Goal: Manage account settings

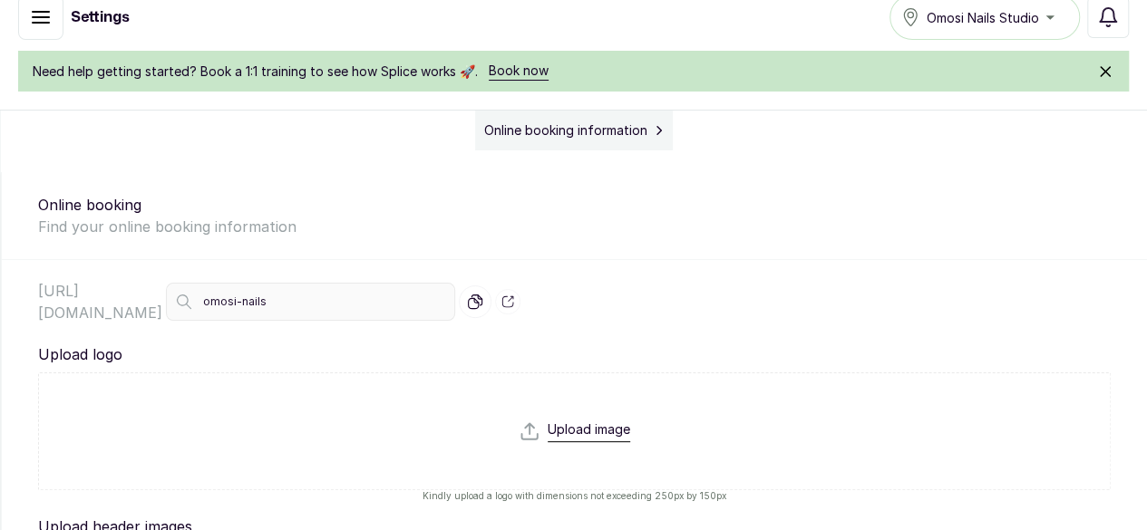
scroll to position [177, 0]
click at [630, 420] on input "file" at bounding box center [573, 463] width 111 height 87
type input "C:\fakepath\OMOSI NAILS.png"
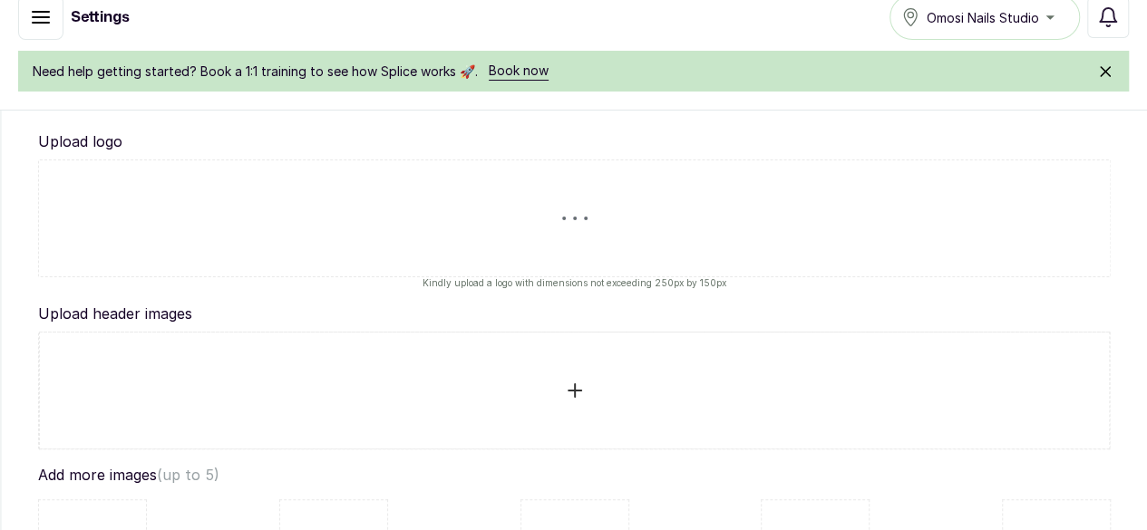
scroll to position [407, 0]
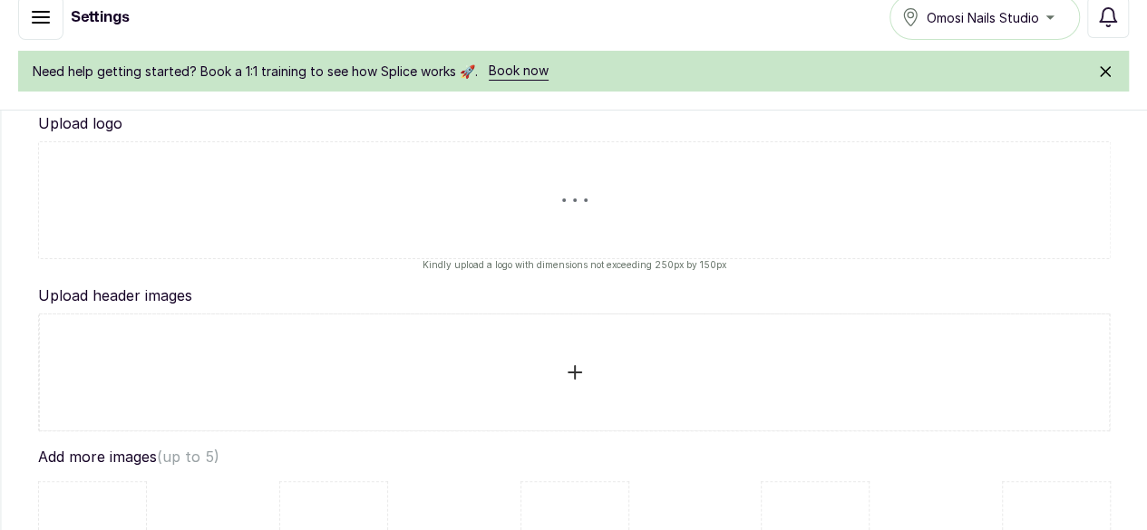
click at [862, 329] on input "file" at bounding box center [574, 372] width 1040 height 87
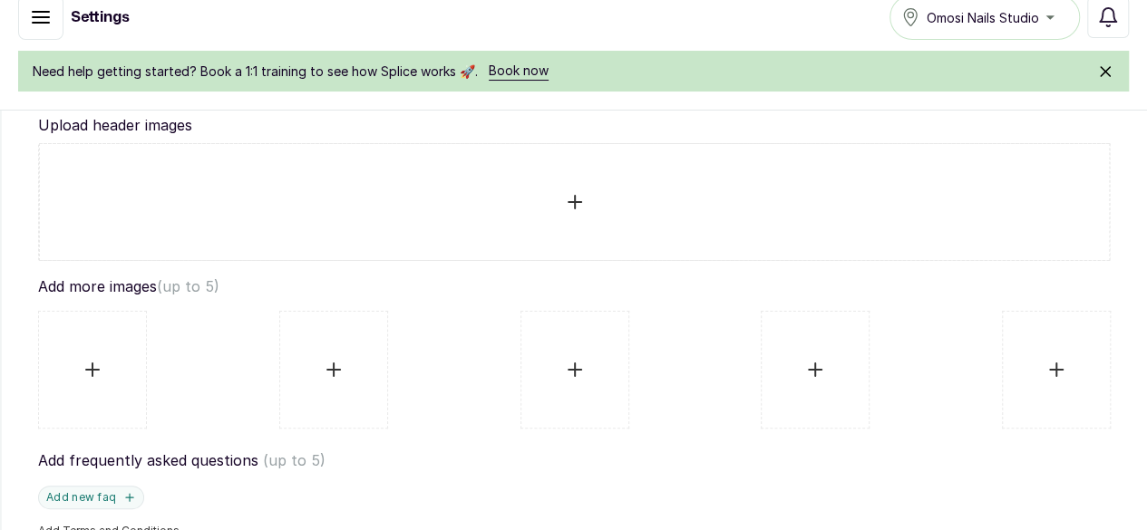
scroll to position [577, 0]
click at [131, 327] on input "file" at bounding box center [92, 370] width 78 height 87
type input "C:\fakepath\4508C392-5F65-4049-9761-CFBB4A8675F8_L0_001-16_08_2025, 20_46_49.png"
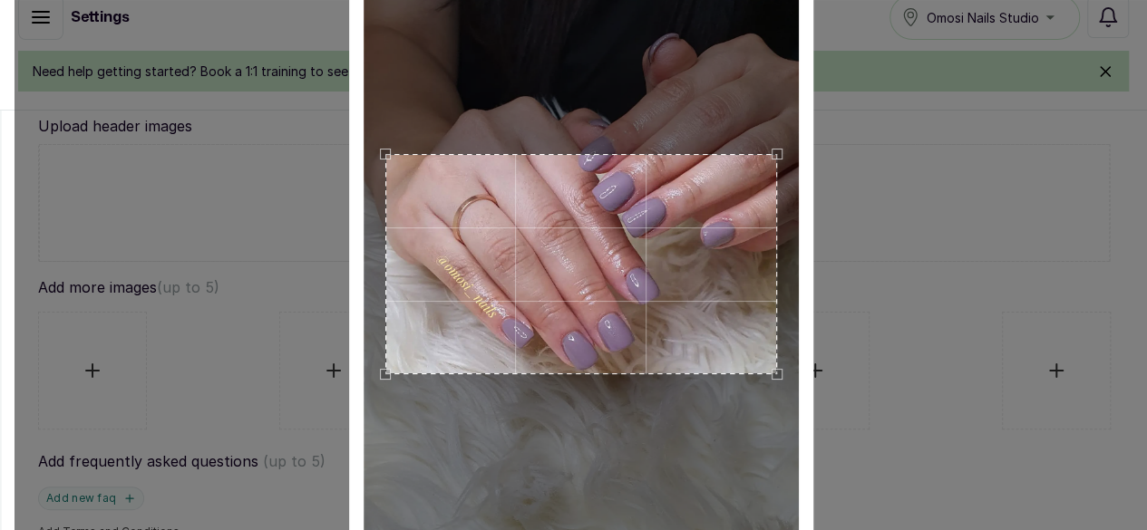
click at [508, 220] on div "Use the arrow keys to move the crop selection area" at bounding box center [581, 264] width 392 height 220
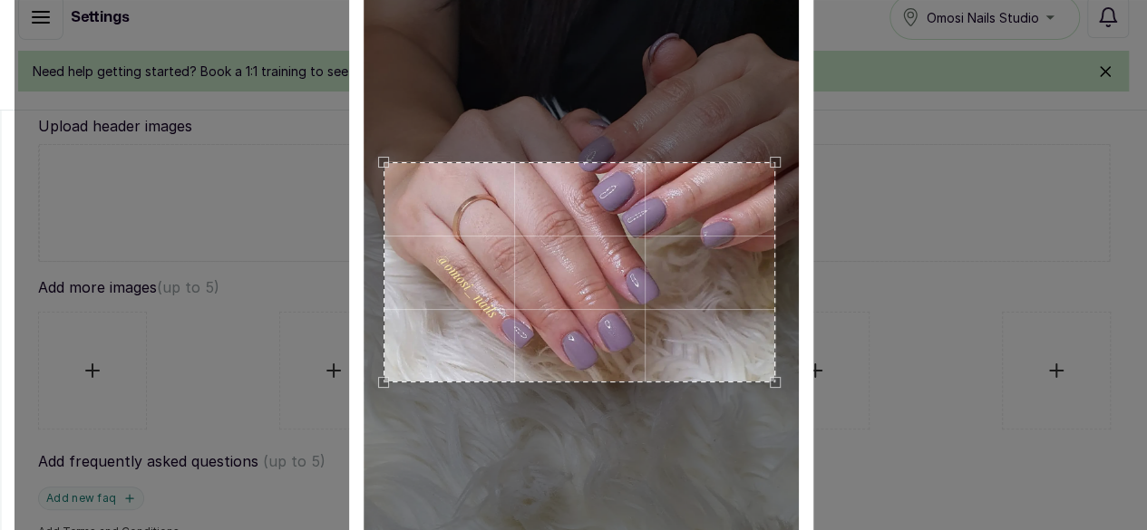
click at [506, 228] on div "Use the arrow keys to move the crop selection area" at bounding box center [579, 272] width 392 height 220
click at [869, 222] on div "Crop Image Cancel Apply Crop" at bounding box center [581, 265] width 1132 height 530
click at [567, 263] on div "Use the arrow keys to move the crop selection area" at bounding box center [579, 272] width 392 height 220
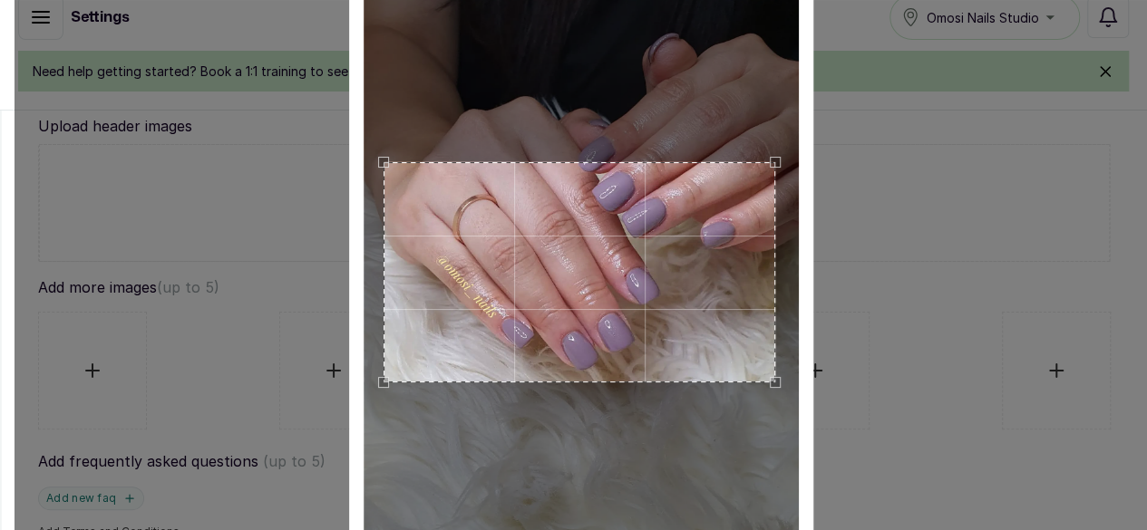
click at [538, 255] on div "Use the arrow keys to move the crop selection area" at bounding box center [579, 272] width 392 height 220
click at [567, 262] on div "Use the arrow keys to move the crop selection area" at bounding box center [584, 272] width 392 height 220
click at [917, 348] on div "Crop Image Cancel Apply Crop" at bounding box center [581, 265] width 1132 height 530
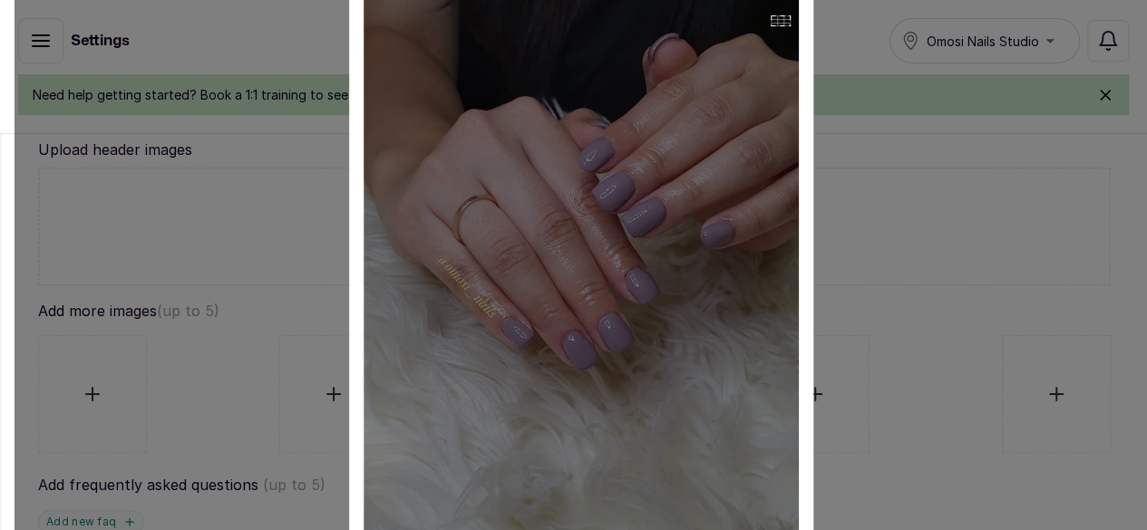
click at [770, 126] on img at bounding box center [580, 264] width 435 height 536
click at [781, 117] on img at bounding box center [580, 264] width 435 height 536
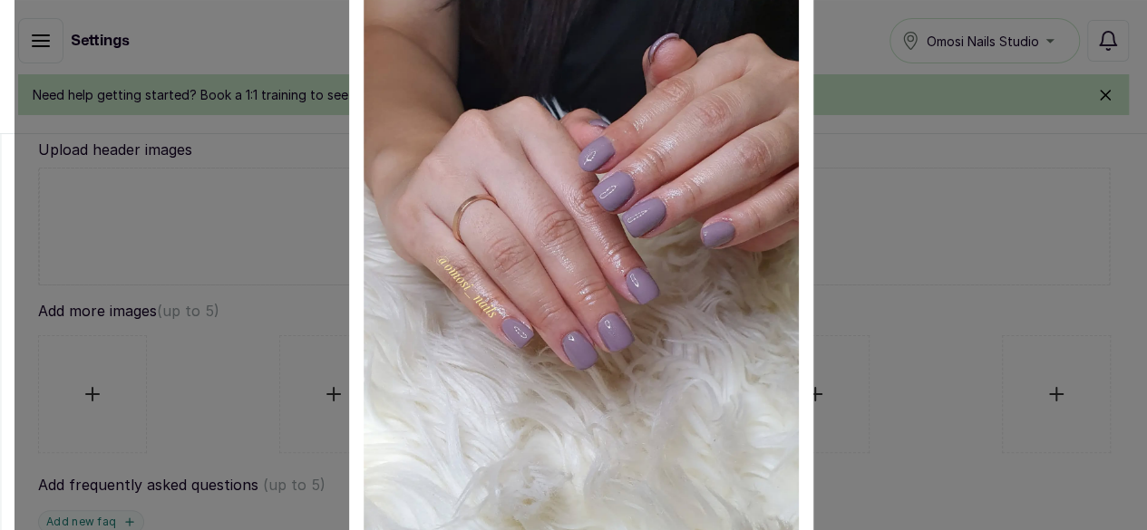
click at [781, 117] on img at bounding box center [580, 264] width 435 height 536
drag, startPoint x: 356, startPoint y: 113, endPoint x: 809, endPoint y: 204, distance: 461.3
click at [809, 204] on div "Crop Image Cancel Apply Crop" at bounding box center [581, 265] width 464 height 672
click at [128, 128] on div "Crop Image Cancel Apply Crop" at bounding box center [581, 265] width 1132 height 530
